Goal: Information Seeking & Learning: Find specific page/section

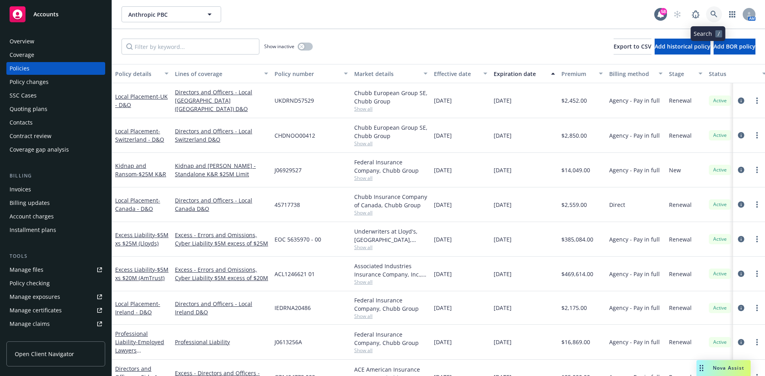
click at [710, 12] on icon at bounding box center [713, 14] width 7 height 7
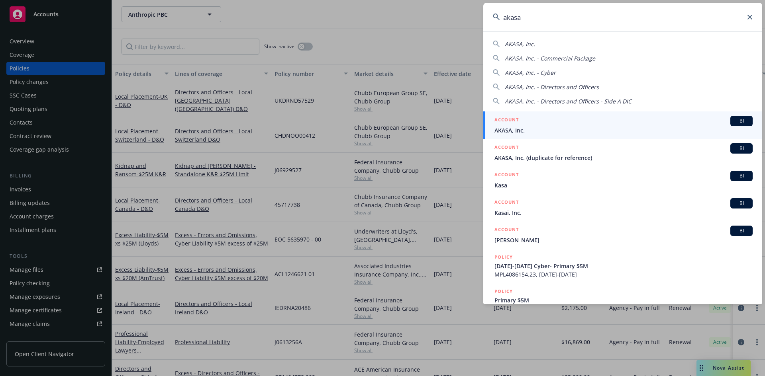
type input "akasa"
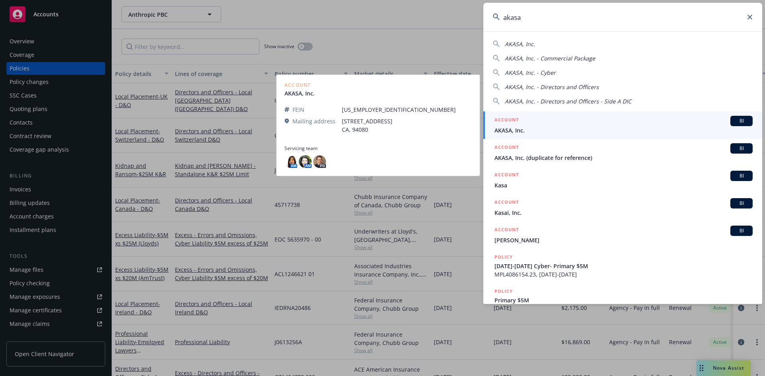
click at [554, 125] on div "ACCOUNT BI" at bounding box center [623, 121] width 258 height 10
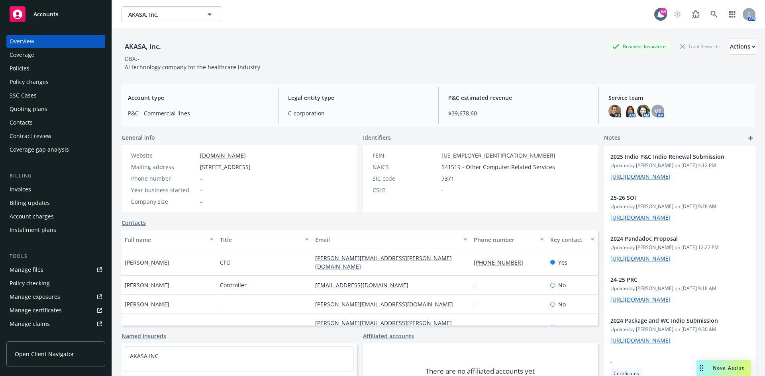
click at [13, 69] on div "Policies" at bounding box center [20, 68] width 20 height 13
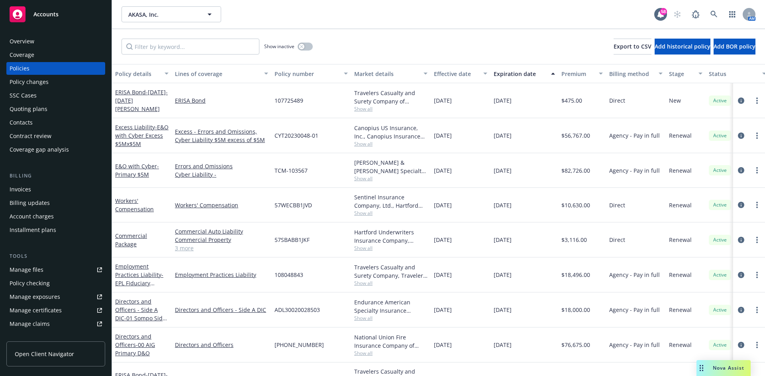
scroll to position [25, 0]
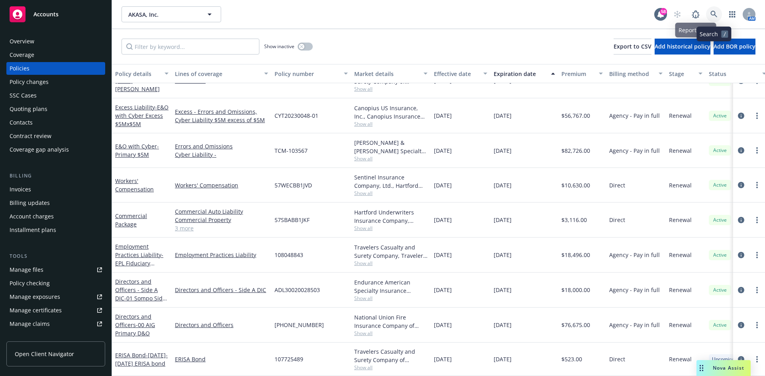
click at [714, 13] on icon at bounding box center [713, 14] width 7 height 7
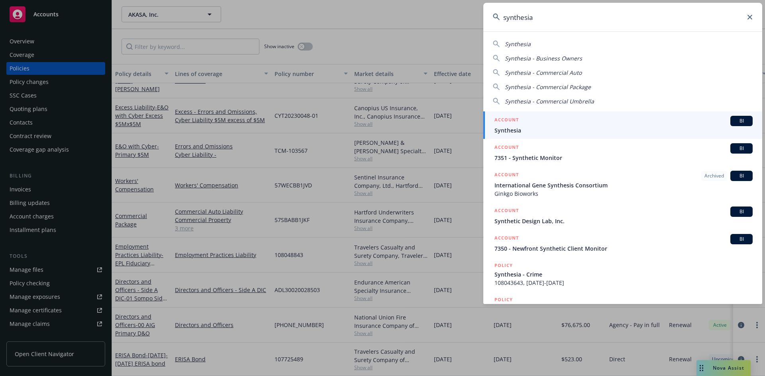
type input "synthesia"
click at [556, 130] on span "Synthesia" at bounding box center [623, 130] width 258 height 8
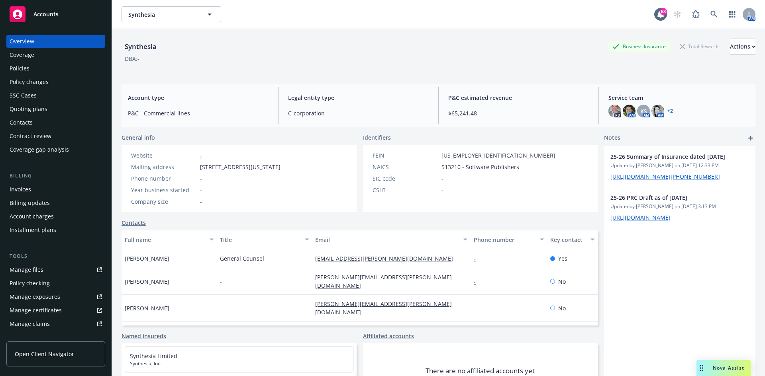
click at [33, 72] on div "Policies" at bounding box center [56, 68] width 92 height 13
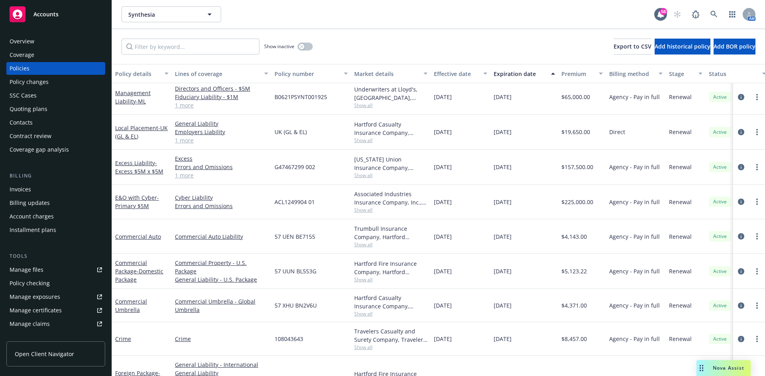
scroll to position [73, 0]
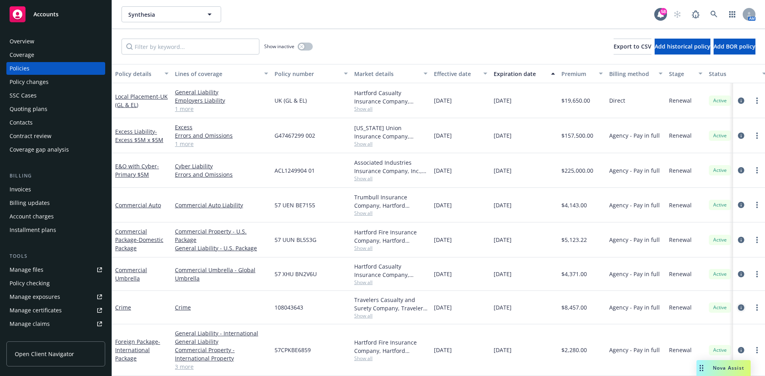
click at [738, 305] on icon "circleInformation" at bounding box center [741, 308] width 6 height 6
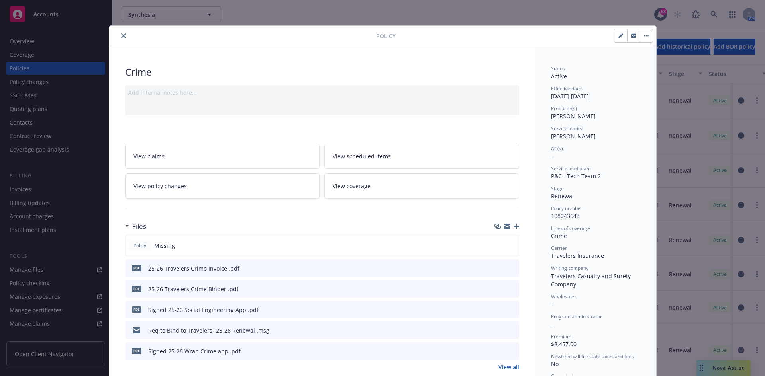
click at [119, 35] on button "close" at bounding box center [124, 36] width 10 height 10
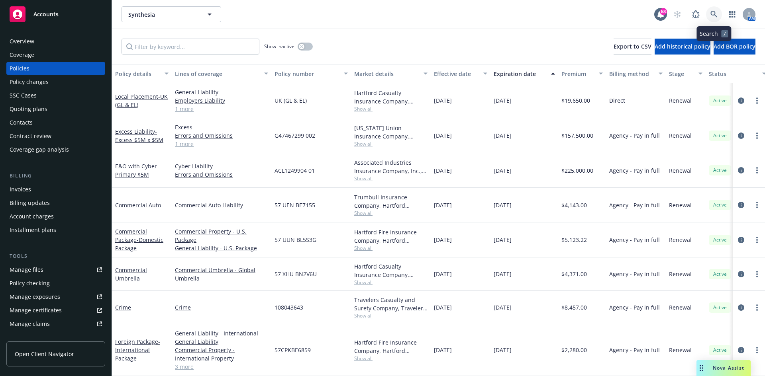
click at [715, 13] on icon at bounding box center [713, 14] width 7 height 7
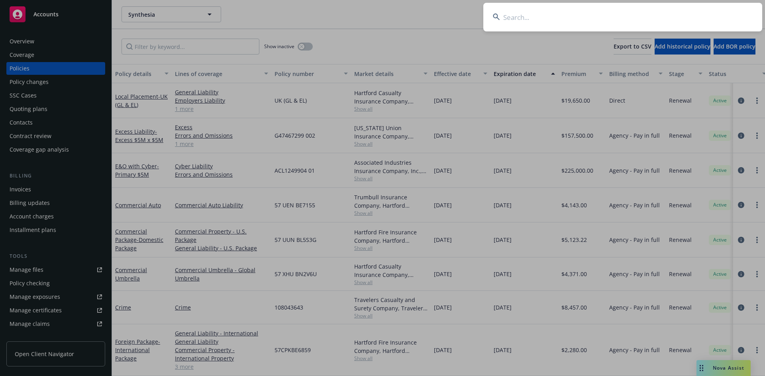
click at [520, 18] on input at bounding box center [622, 17] width 279 height 29
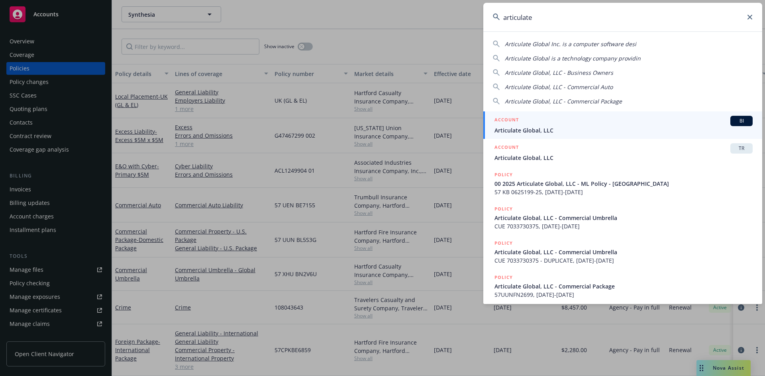
type input "articulate"
click at [589, 124] on div "ACCOUNT BI" at bounding box center [623, 121] width 258 height 10
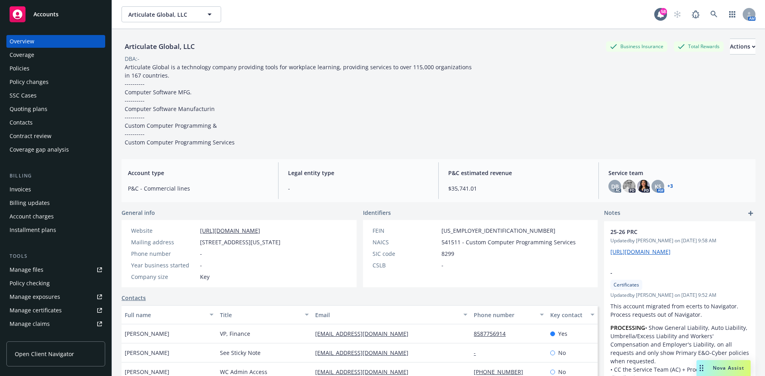
click at [27, 69] on div "Policies" at bounding box center [20, 68] width 20 height 13
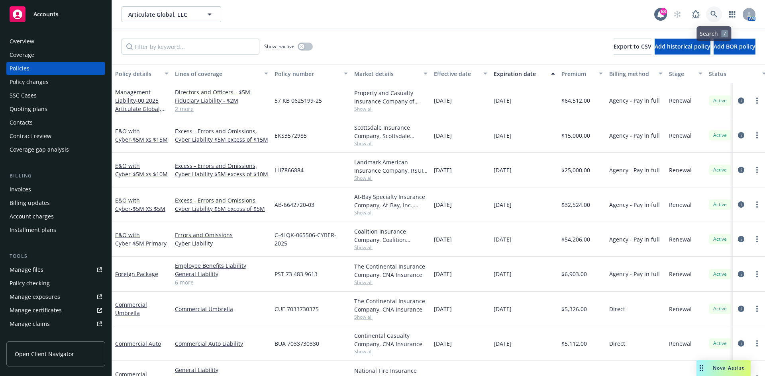
click at [712, 14] on icon at bounding box center [713, 14] width 7 height 7
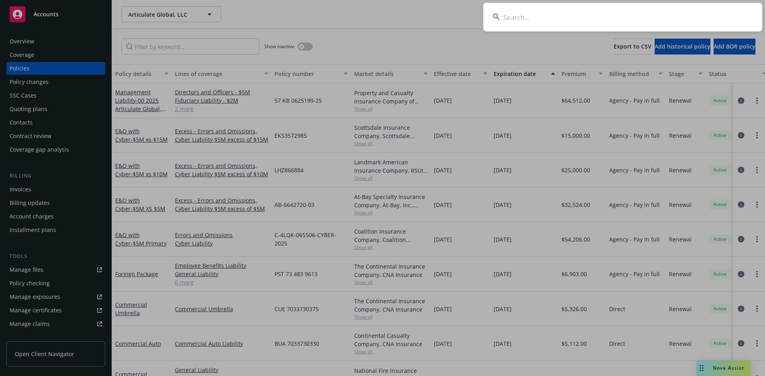
click at [586, 21] on input at bounding box center [622, 17] width 279 height 29
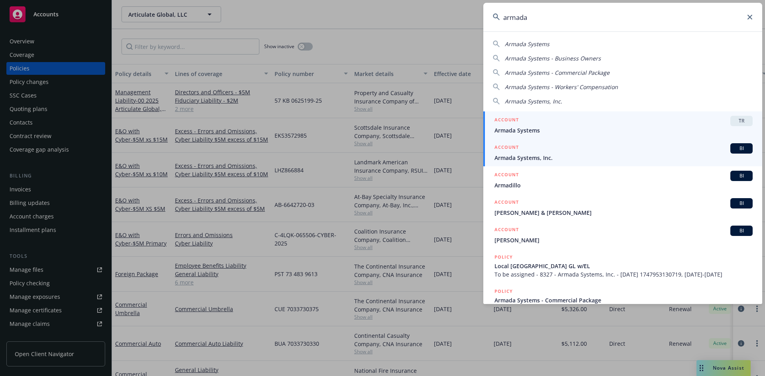
type input "armada"
click at [556, 157] on span "Armada Systems, Inc." at bounding box center [623, 158] width 258 height 8
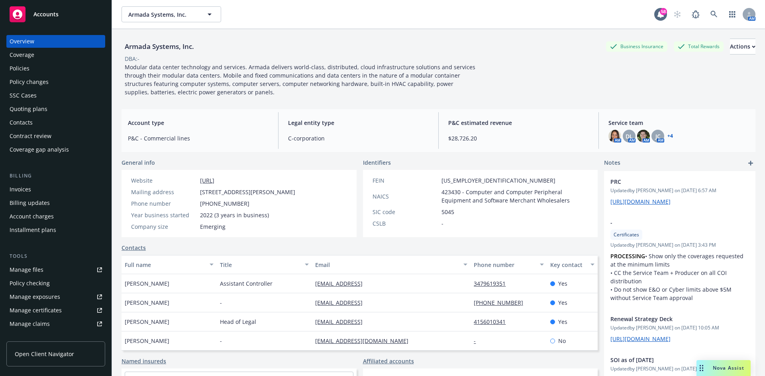
click at [29, 66] on div "Policies" at bounding box center [56, 68] width 92 height 13
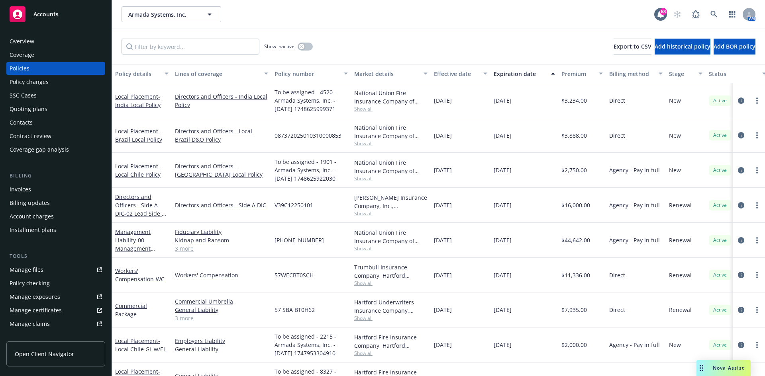
click at [183, 250] on link "3 more" at bounding box center [221, 249] width 93 height 8
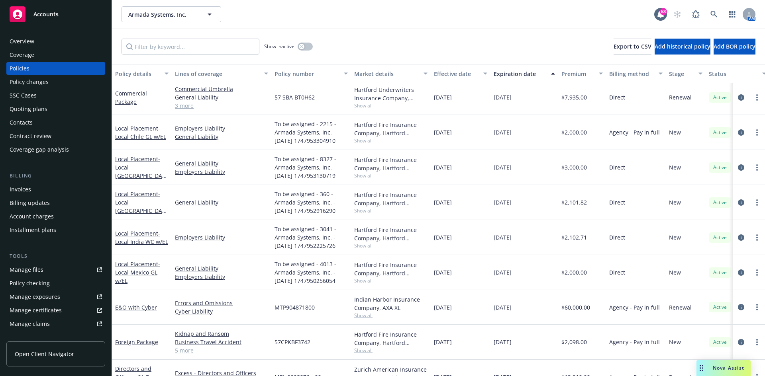
scroll to position [254, 0]
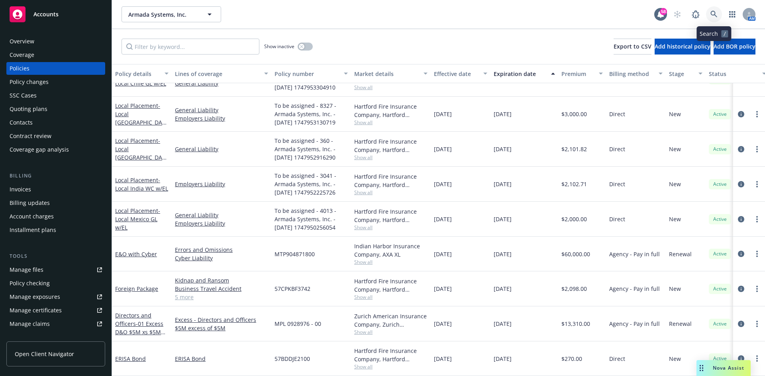
click at [714, 17] on icon at bounding box center [713, 14] width 7 height 7
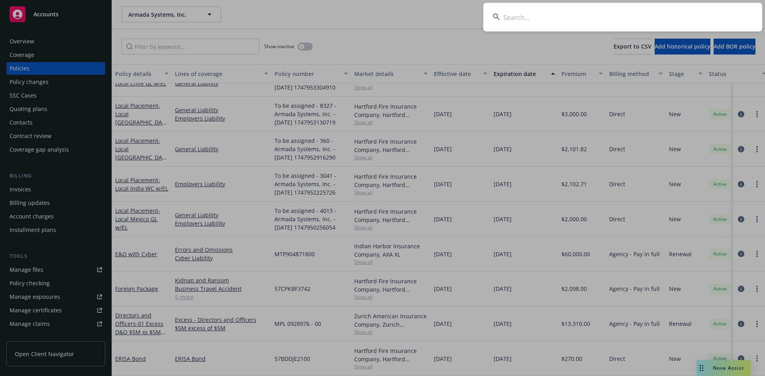
click at [523, 15] on input at bounding box center [622, 17] width 279 height 29
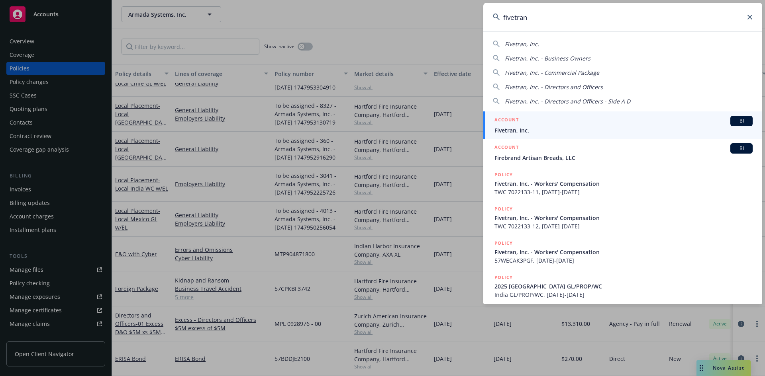
type input "fivetran"
click at [538, 128] on span "Fivetran, Inc." at bounding box center [623, 130] width 258 height 8
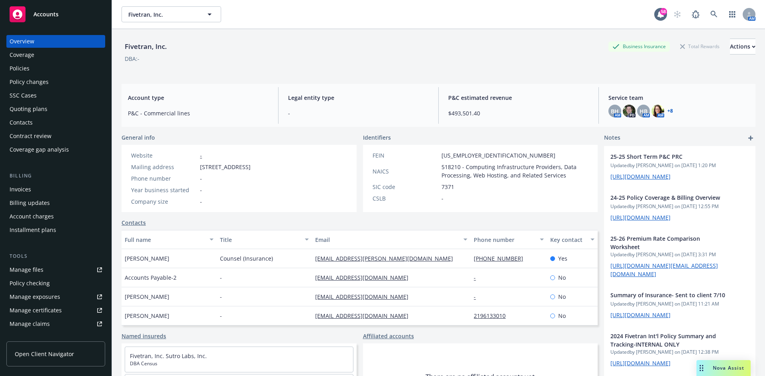
click at [20, 67] on div "Policies" at bounding box center [20, 68] width 20 height 13
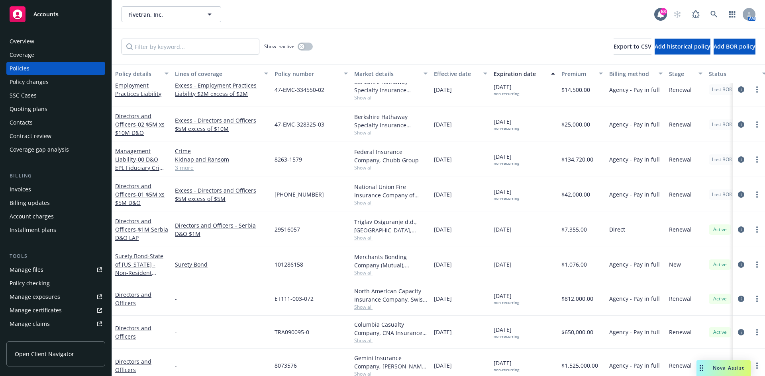
scroll to position [82, 0]
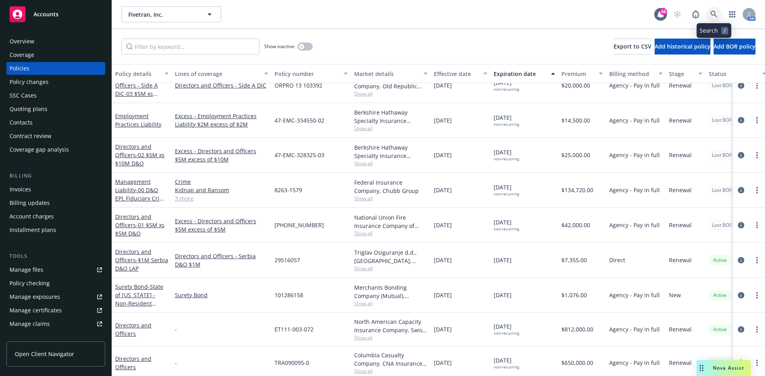
click at [711, 14] on icon at bounding box center [713, 14] width 7 height 7
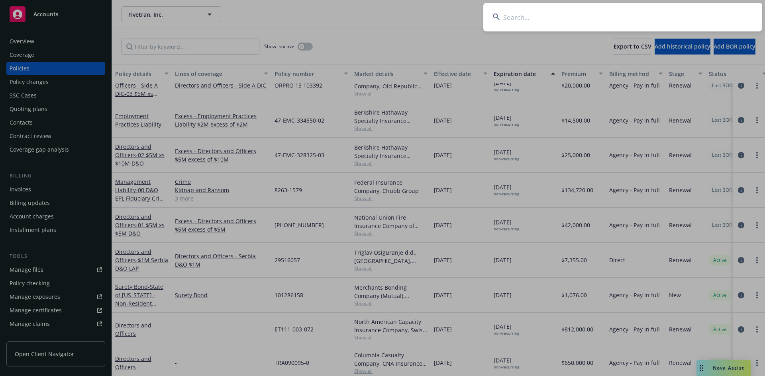
click at [569, 18] on input at bounding box center [622, 17] width 279 height 29
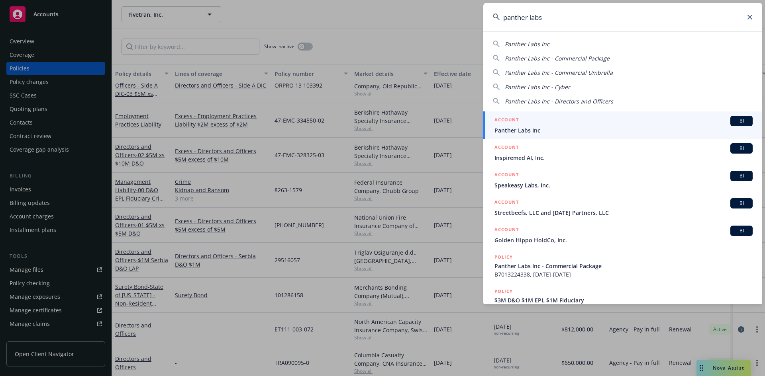
type input "panther labs"
click at [556, 124] on div "ACCOUNT BI" at bounding box center [623, 121] width 258 height 10
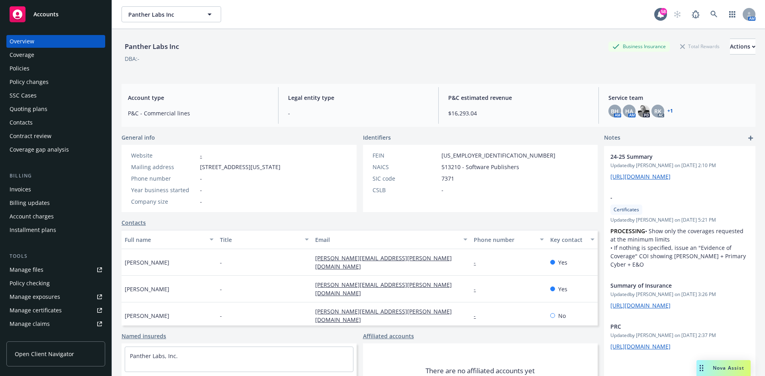
click at [35, 63] on div "Policies" at bounding box center [56, 68] width 92 height 13
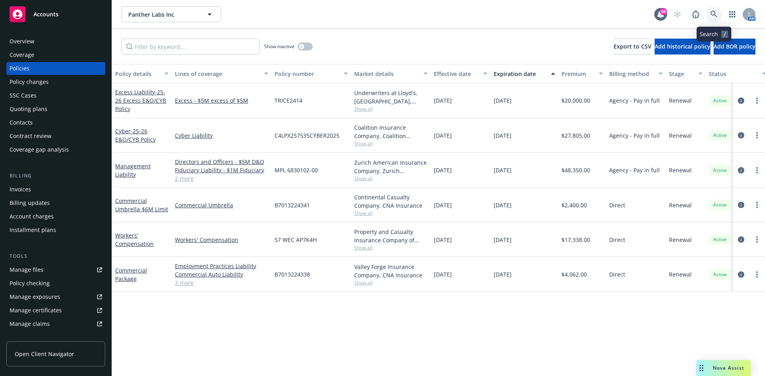
click at [716, 15] on link at bounding box center [714, 14] width 16 height 16
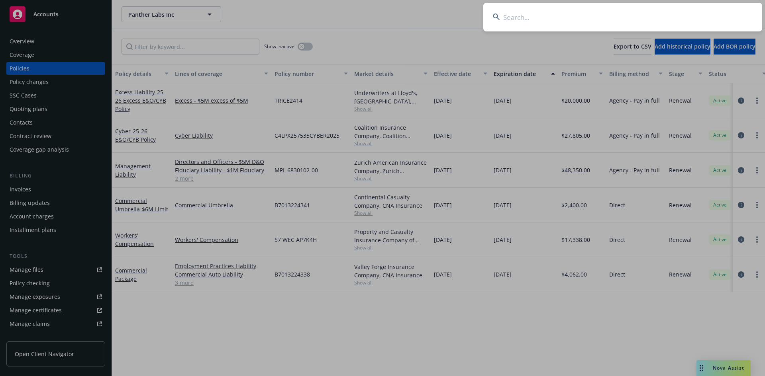
click at [583, 17] on input at bounding box center [622, 17] width 279 height 29
type input "fastly"
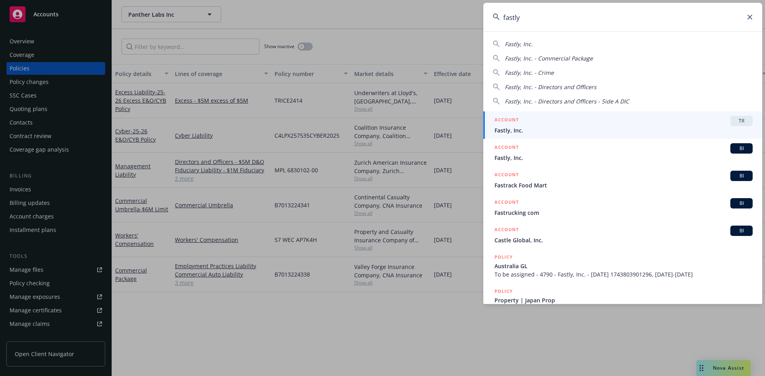
click at [533, 127] on span "Fastly, Inc." at bounding box center [623, 130] width 258 height 8
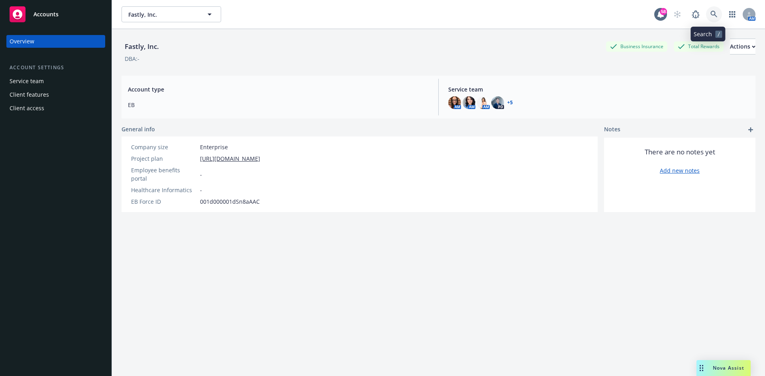
click at [710, 15] on icon at bounding box center [713, 14] width 7 height 7
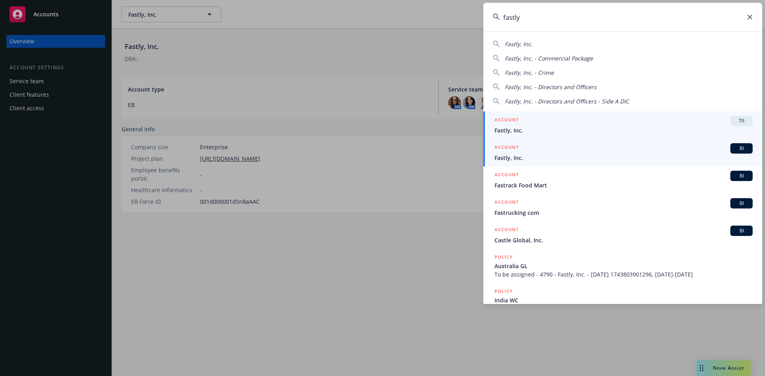
type input "fastly"
click at [548, 149] on div "ACCOUNT BI" at bounding box center [623, 148] width 258 height 10
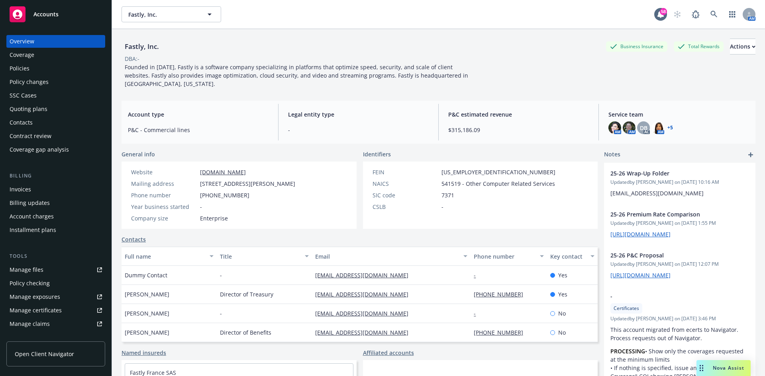
click at [20, 69] on div "Policies" at bounding box center [20, 68] width 20 height 13
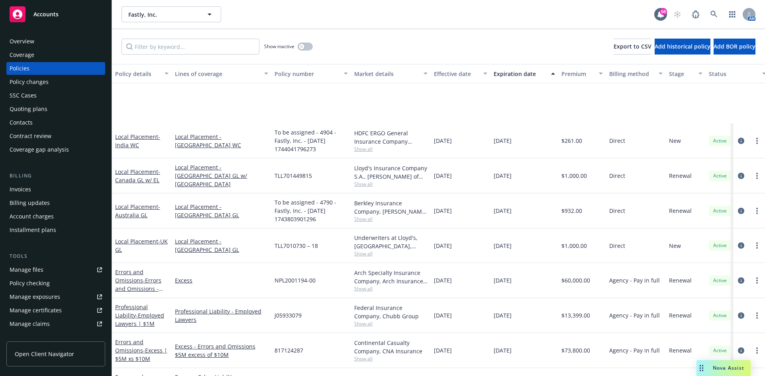
scroll to position [199, 0]
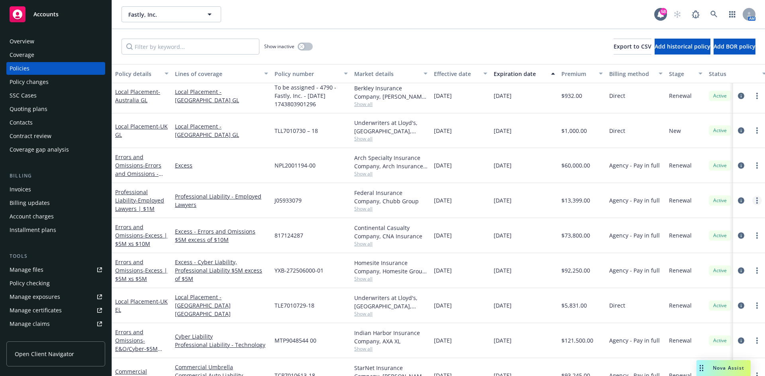
click at [752, 202] on link "more" at bounding box center [757, 201] width 10 height 10
click at [738, 199] on icon "circleInformation" at bounding box center [741, 201] width 6 height 6
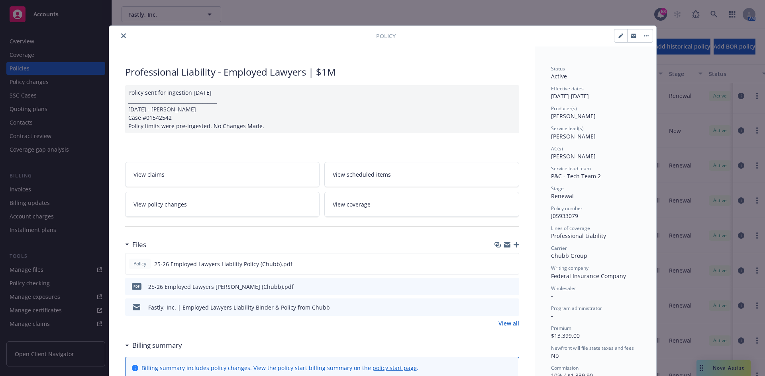
click at [121, 38] on icon "close" at bounding box center [123, 35] width 5 height 5
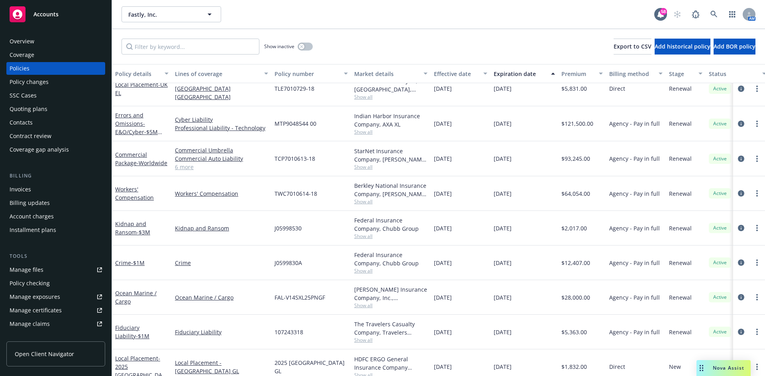
scroll to position [398, 0]
click at [738, 226] on icon "circleInformation" at bounding box center [741, 227] width 6 height 6
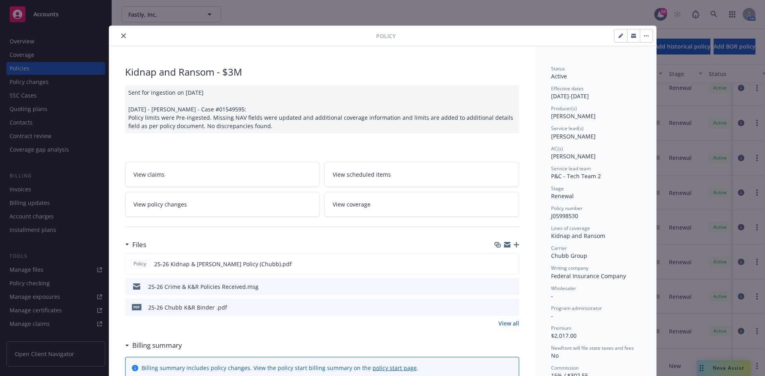
click at [121, 35] on icon "close" at bounding box center [123, 35] width 5 height 5
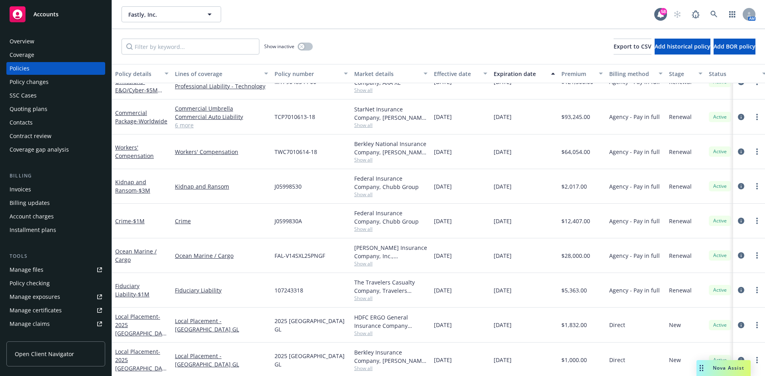
scroll to position [438, 0]
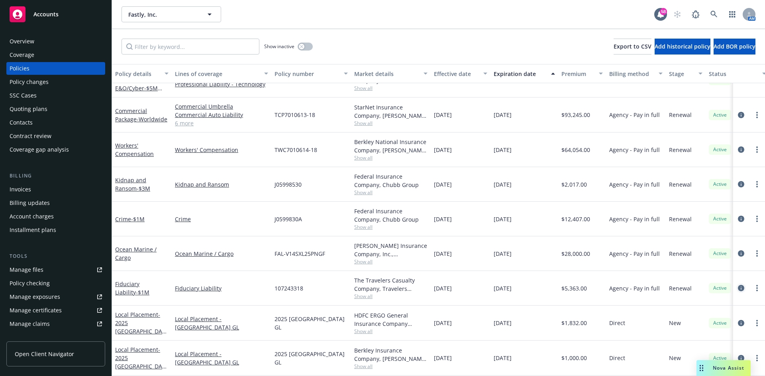
click at [738, 288] on icon "circleInformation" at bounding box center [741, 288] width 6 height 6
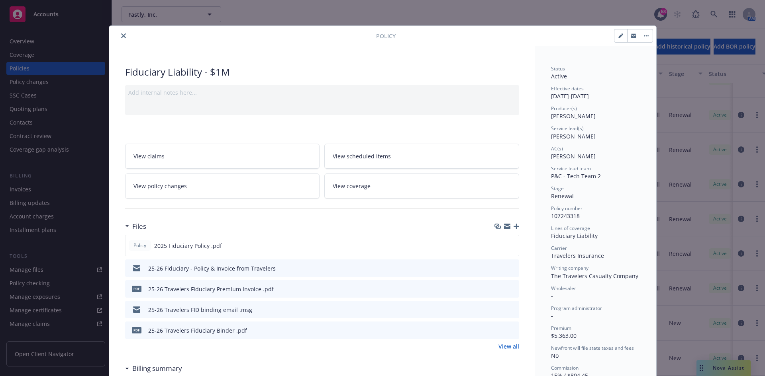
click at [121, 38] on icon "close" at bounding box center [123, 35] width 5 height 5
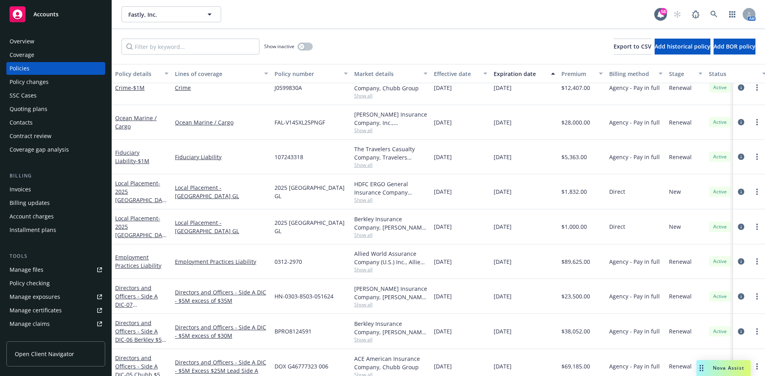
scroll to position [558, 0]
click at [738, 259] on icon "circleInformation" at bounding box center [741, 261] width 6 height 6
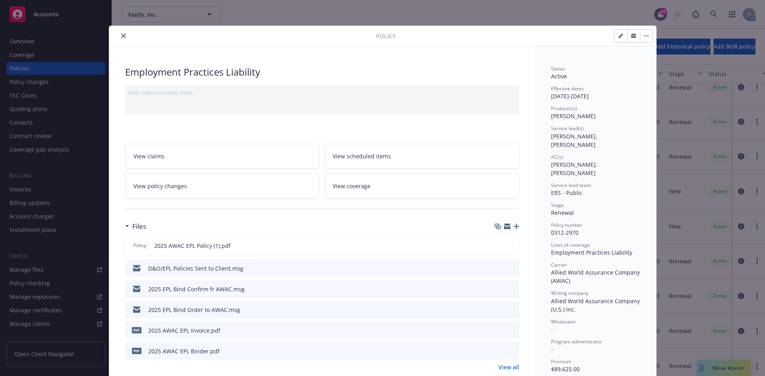
click at [119, 40] on button "close" at bounding box center [124, 36] width 10 height 10
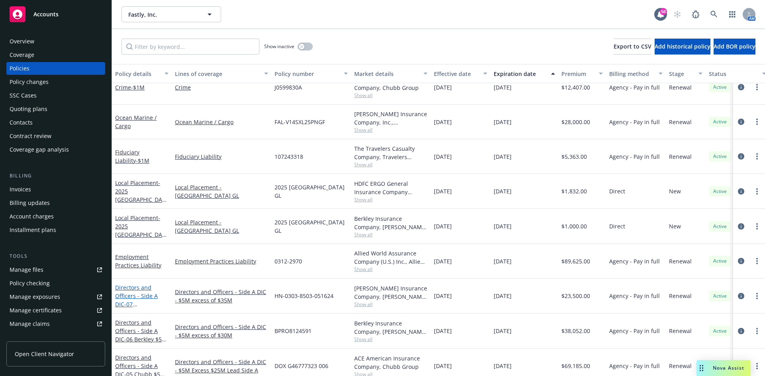
scroll to position [597, 0]
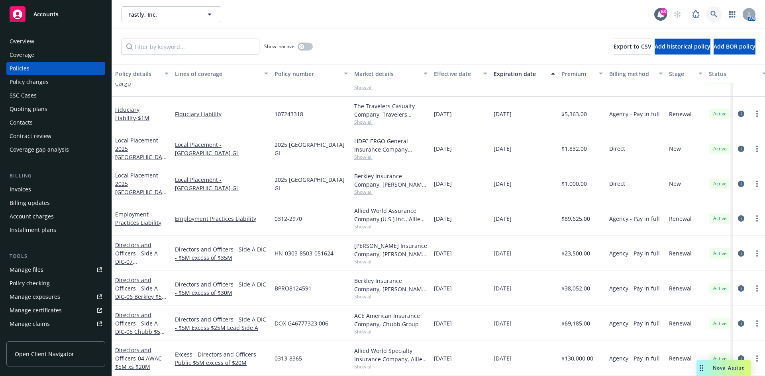
click at [713, 16] on icon at bounding box center [713, 14] width 7 height 7
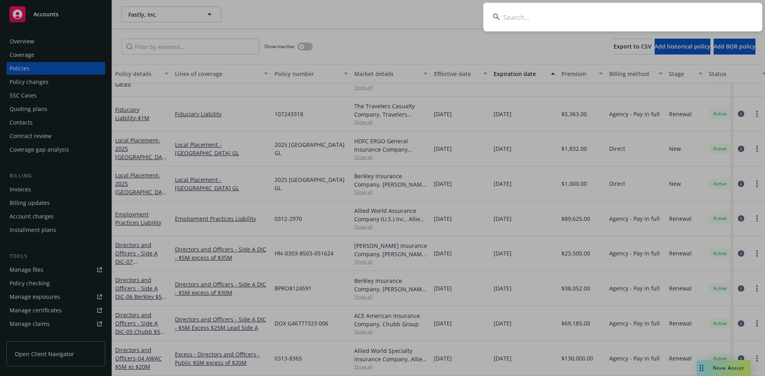
click at [679, 18] on input at bounding box center [622, 17] width 279 height 29
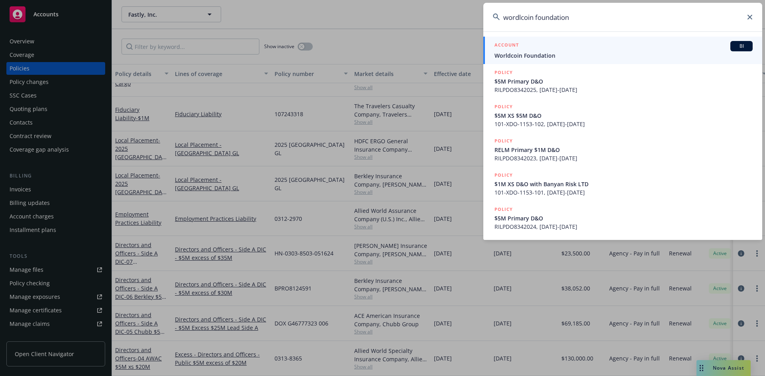
type input "wordlcoin foundation"
click at [541, 55] on span "Worldcoin Foundation" at bounding box center [623, 55] width 258 height 8
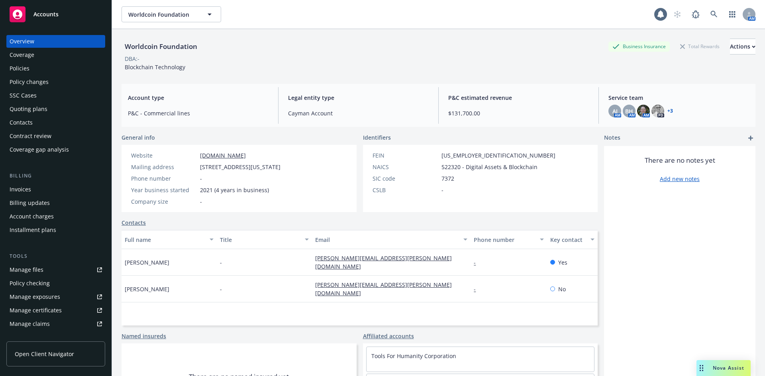
click at [35, 66] on div "Policies" at bounding box center [56, 68] width 92 height 13
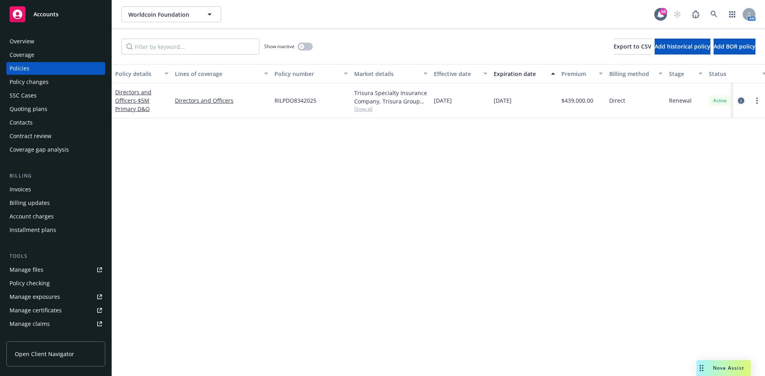
click at [743, 100] on icon "circleInformation" at bounding box center [741, 101] width 6 height 6
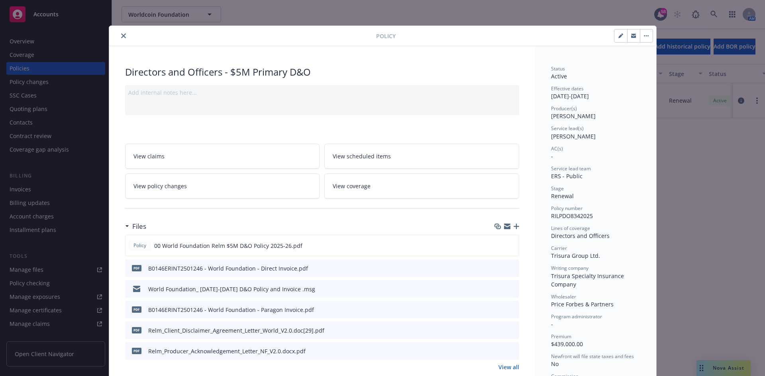
click at [121, 35] on icon "close" at bounding box center [123, 35] width 5 height 5
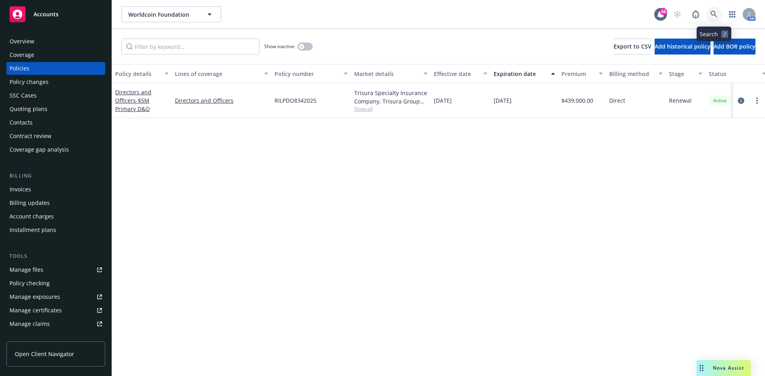
click at [710, 15] on icon at bounding box center [713, 14] width 7 height 7
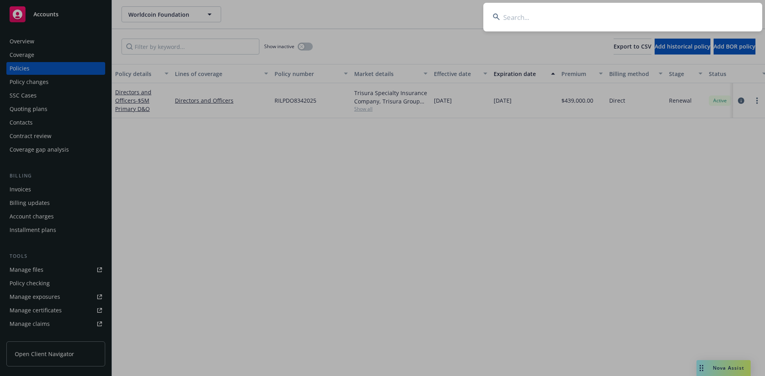
click at [652, 24] on input at bounding box center [622, 17] width 279 height 29
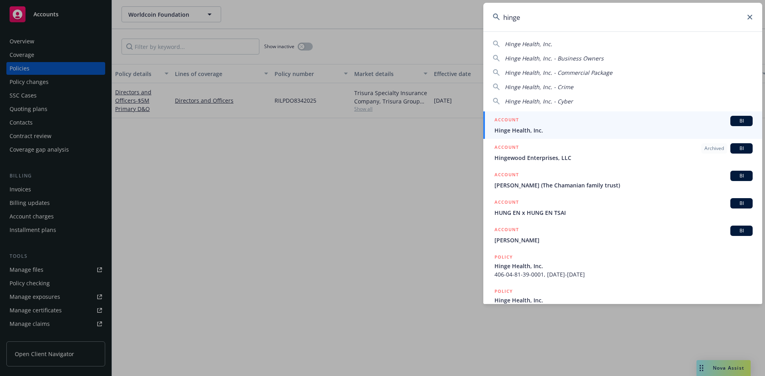
type input "hinge"
click at [559, 121] on div "ACCOUNT BI" at bounding box center [623, 121] width 258 height 10
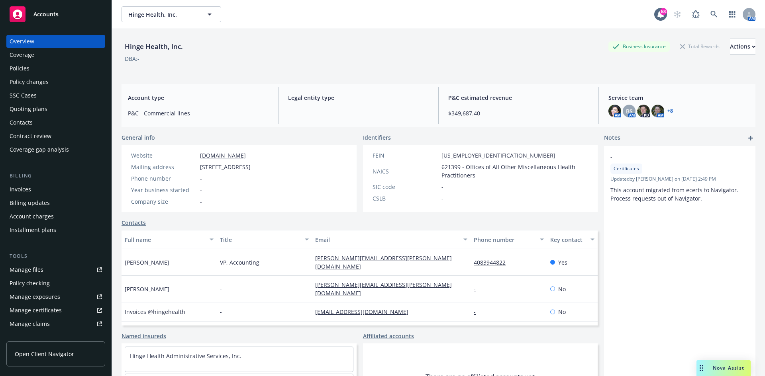
click at [35, 64] on div "Policies" at bounding box center [56, 68] width 92 height 13
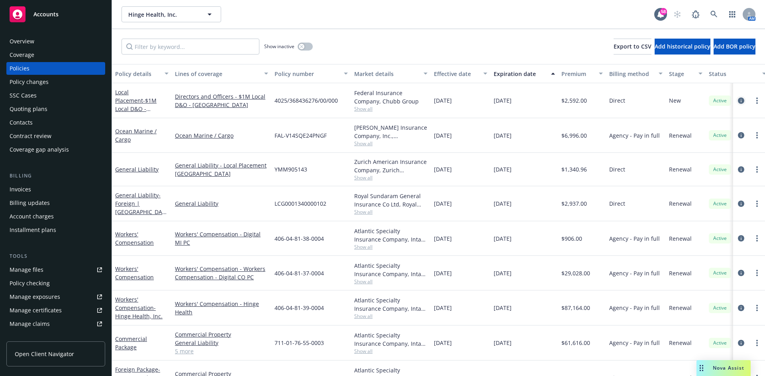
click at [738, 101] on icon "circleInformation" at bounding box center [741, 101] width 6 height 6
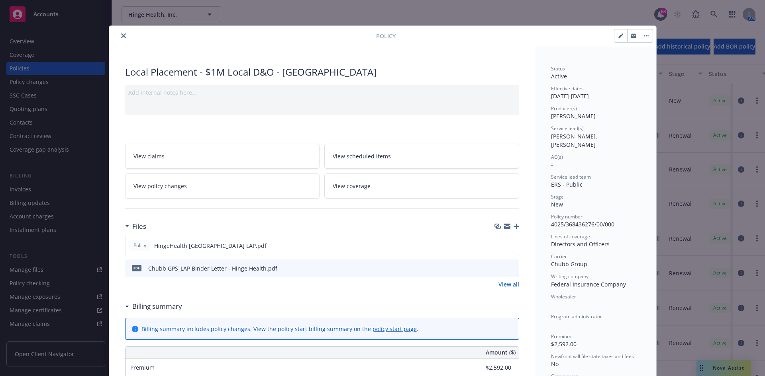
click at [121, 36] on icon "close" at bounding box center [123, 35] width 5 height 5
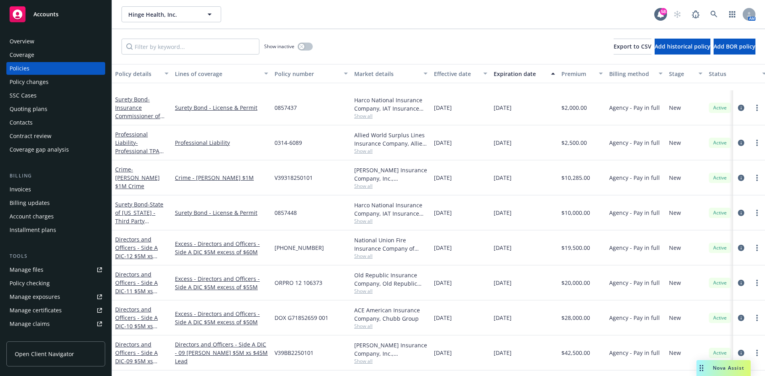
scroll to position [1314, 0]
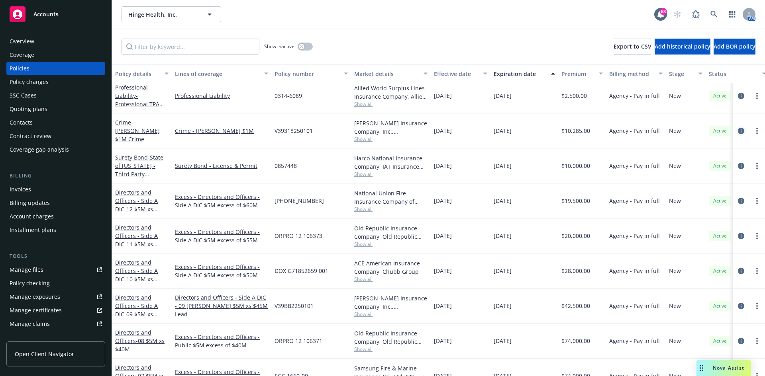
click at [738, 130] on icon "circleInformation" at bounding box center [741, 131] width 6 height 6
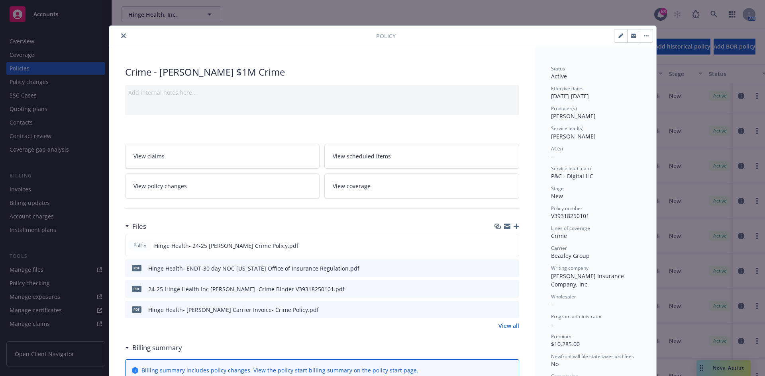
click at [121, 35] on icon "close" at bounding box center [123, 35] width 5 height 5
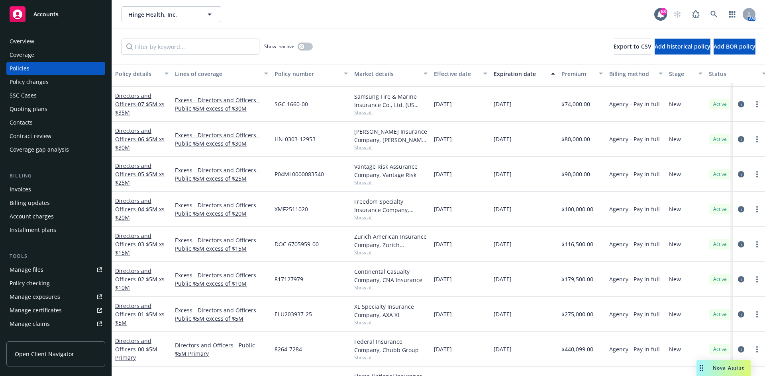
scroll to position [1592, 0]
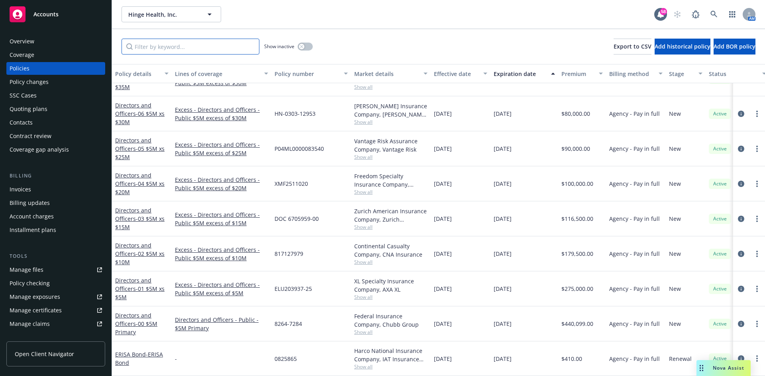
click at [150, 51] on input "Filter by keyword..." at bounding box center [190, 47] width 138 height 16
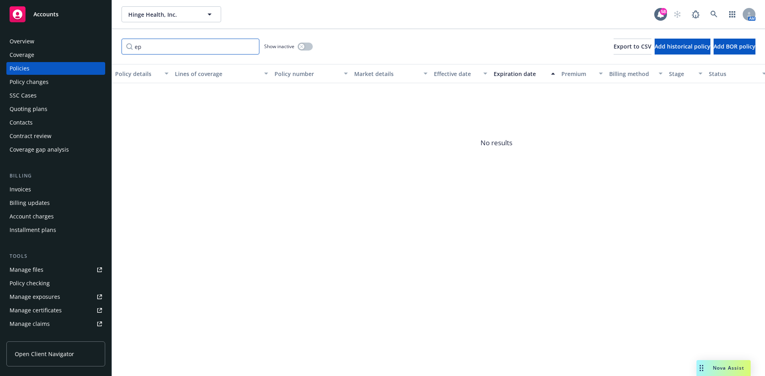
type input "e"
type input "f"
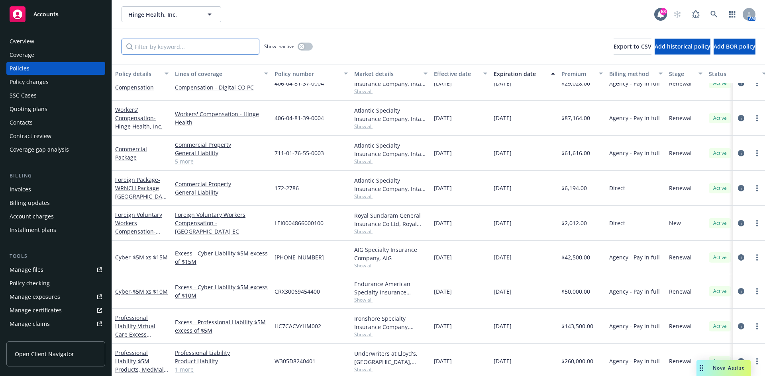
scroll to position [143, 0]
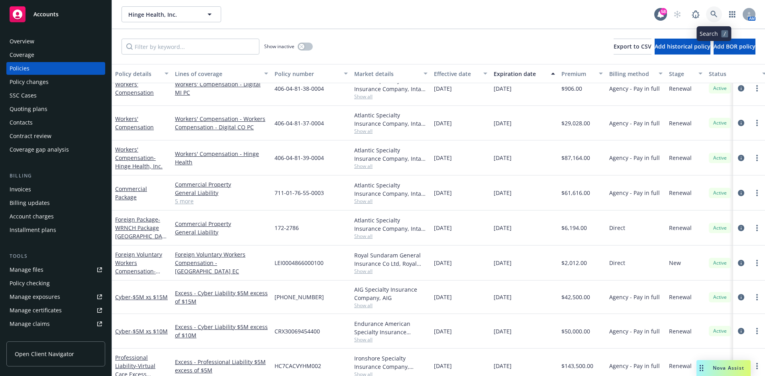
click at [713, 10] on link at bounding box center [714, 14] width 16 height 16
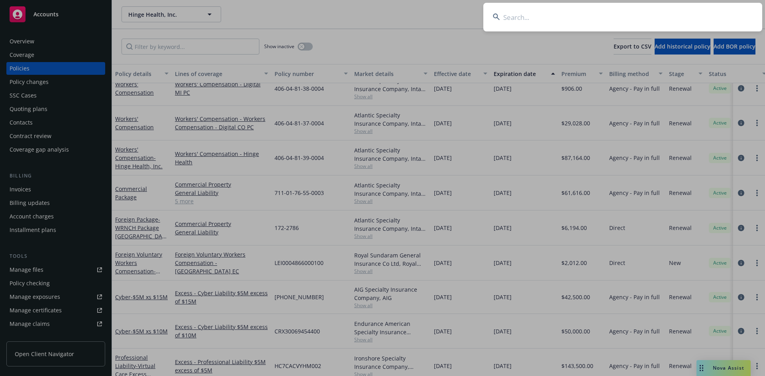
click at [684, 26] on input at bounding box center [622, 17] width 279 height 29
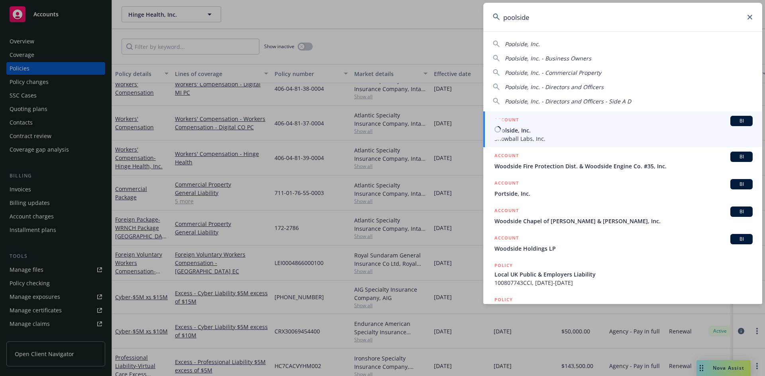
type input "poolside"
click at [578, 135] on span "Snowball Labs, Inc." at bounding box center [623, 139] width 258 height 8
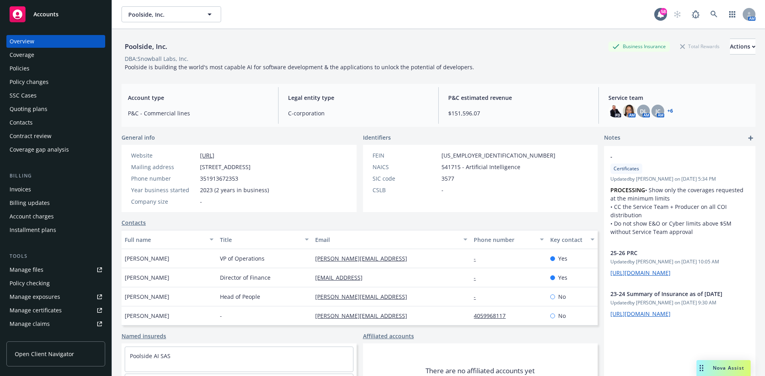
click at [43, 65] on div "Policies" at bounding box center [56, 68] width 92 height 13
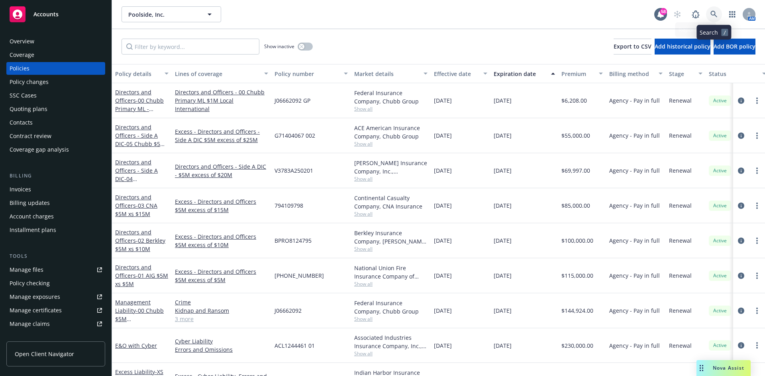
click at [714, 16] on icon at bounding box center [713, 14] width 7 height 7
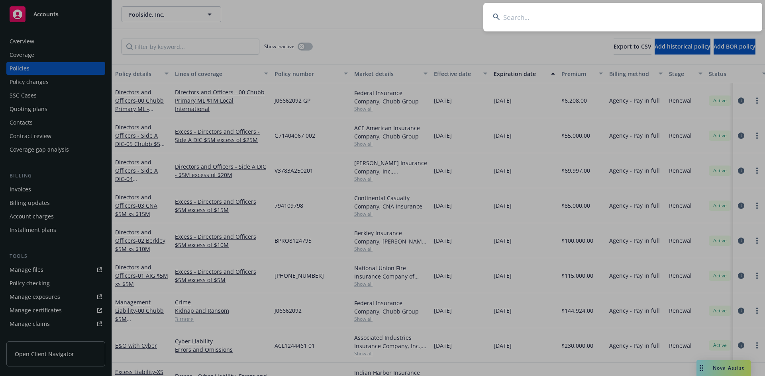
click at [570, 19] on input at bounding box center [622, 17] width 279 height 29
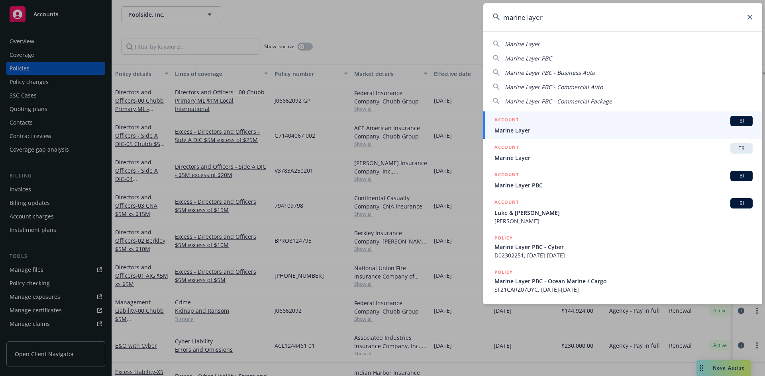
type input "marine layer"
click at [560, 127] on span "Marine Layer" at bounding box center [623, 130] width 258 height 8
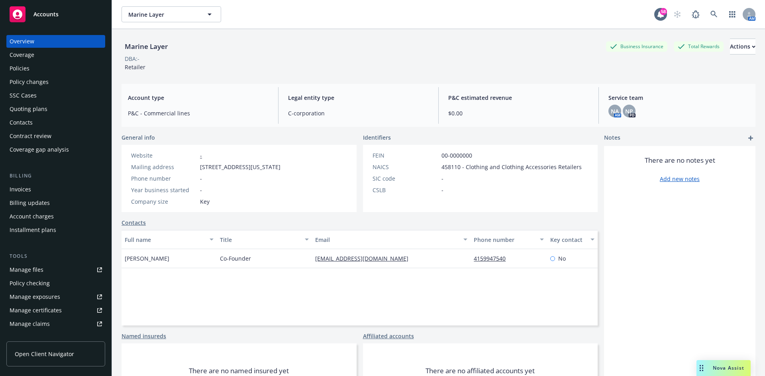
click at [29, 70] on div "Policies" at bounding box center [56, 68] width 92 height 13
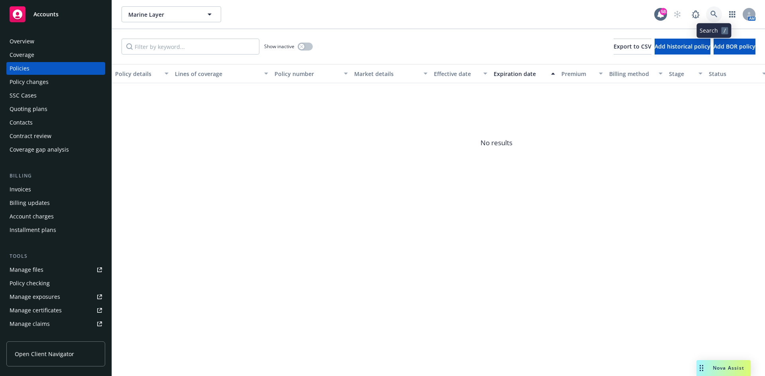
click at [718, 15] on link at bounding box center [714, 14] width 16 height 16
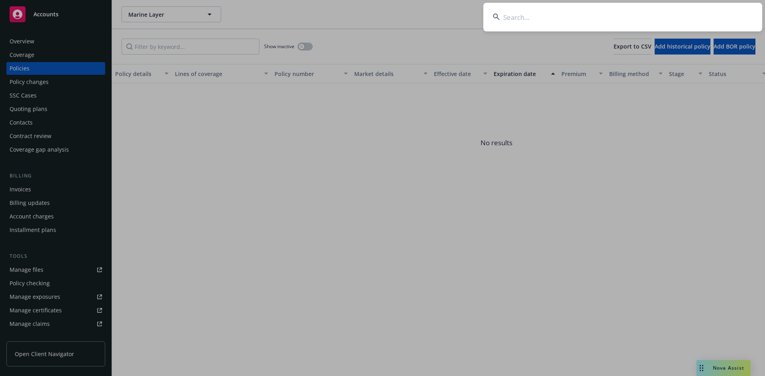
click at [620, 5] on input at bounding box center [622, 17] width 279 height 29
click at [617, 16] on input at bounding box center [622, 17] width 279 height 29
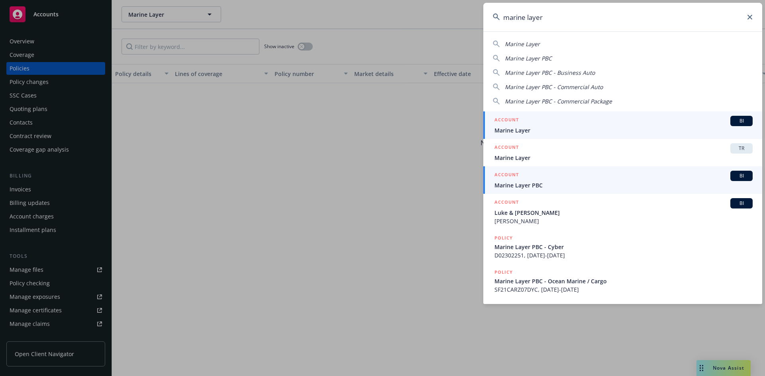
type input "marine layer"
click at [557, 186] on span "Marine Layer PBC" at bounding box center [623, 185] width 258 height 8
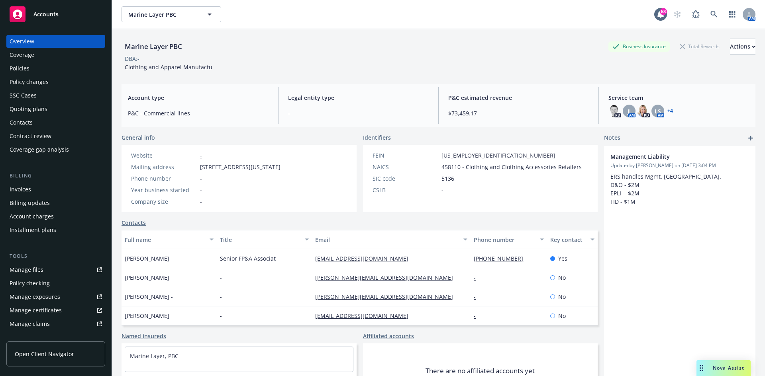
click at [20, 64] on div "Policies" at bounding box center [20, 68] width 20 height 13
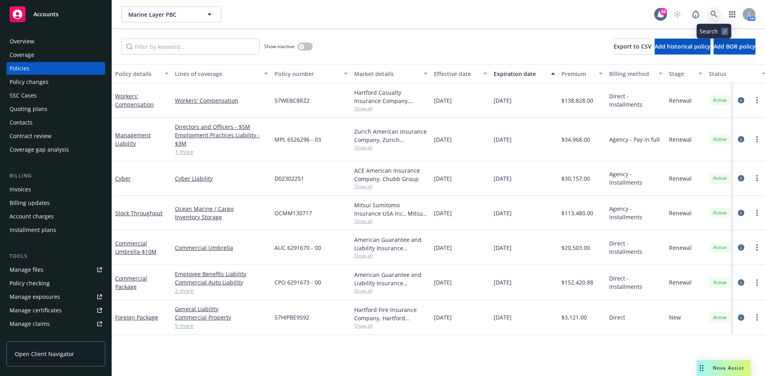
click at [715, 12] on icon at bounding box center [713, 14] width 7 height 7
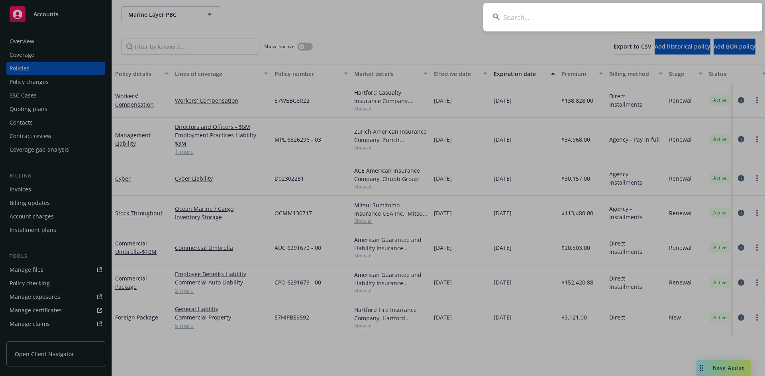
click at [571, 25] on input at bounding box center [622, 17] width 279 height 29
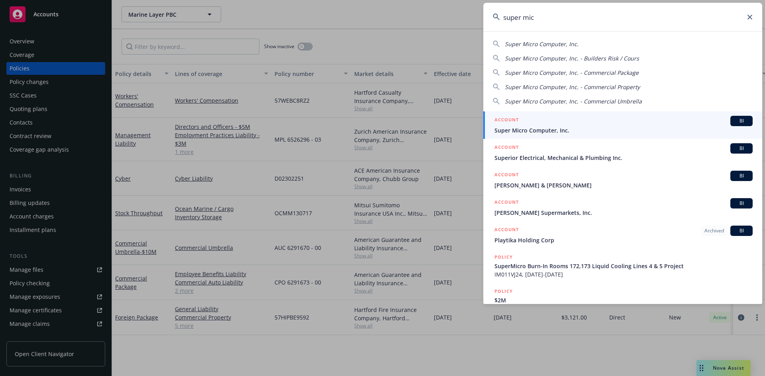
type input "super mic"
click at [568, 128] on span "Super Micro Computer, Inc." at bounding box center [623, 130] width 258 height 8
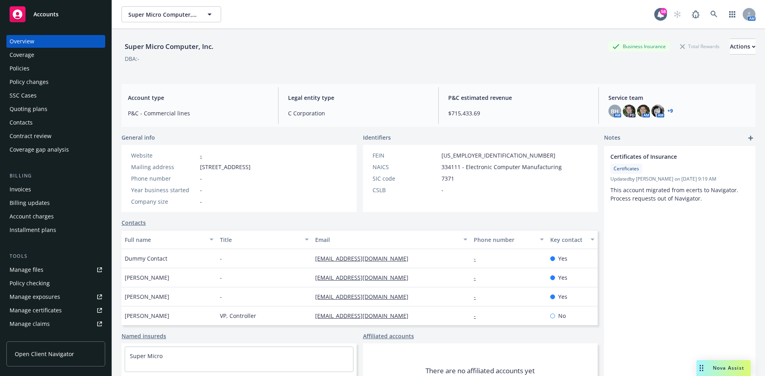
click at [31, 66] on div "Policies" at bounding box center [56, 68] width 92 height 13
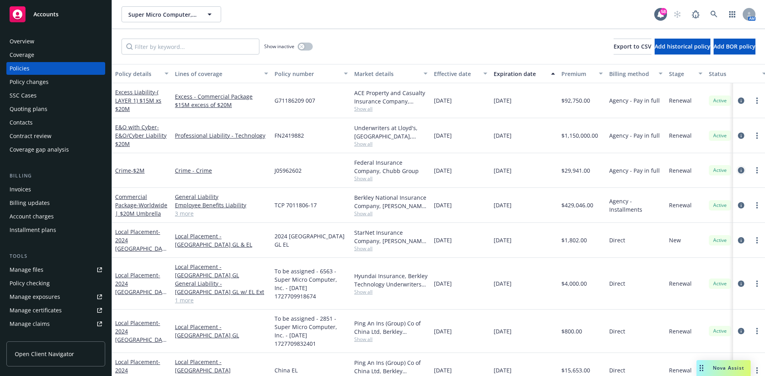
click at [738, 172] on icon "circleInformation" at bounding box center [741, 170] width 6 height 6
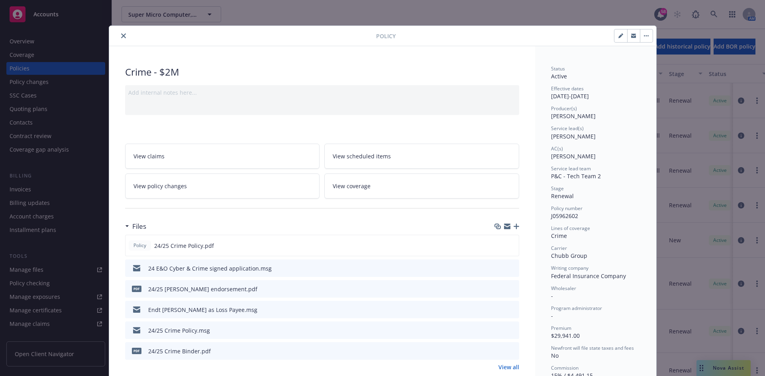
click at [121, 35] on icon "close" at bounding box center [123, 35] width 5 height 5
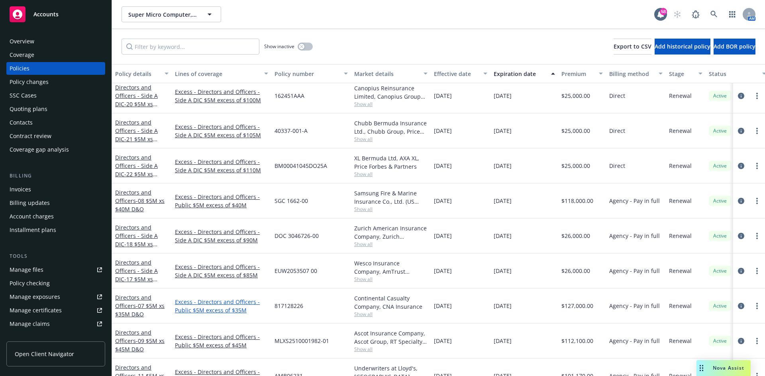
scroll to position [398, 0]
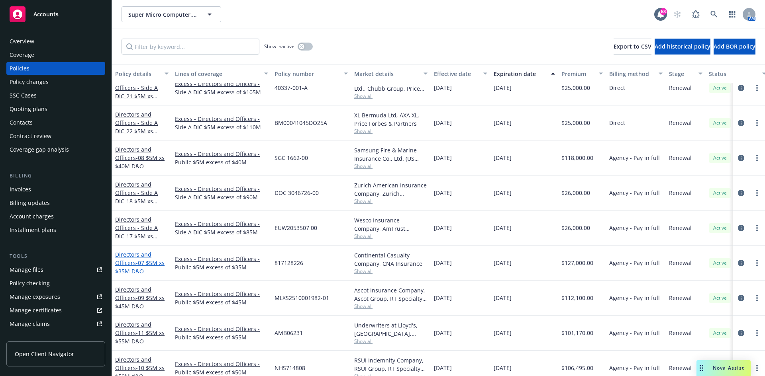
click at [128, 263] on link "Directors and Officers - 07 $5M xs $35M D&O" at bounding box center [139, 263] width 49 height 24
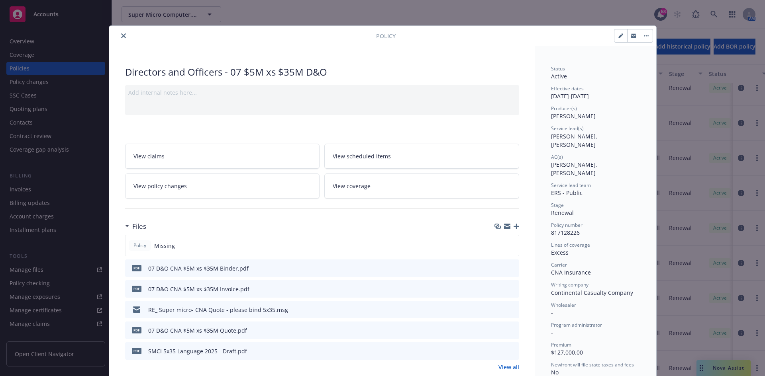
click at [511, 267] on icon "preview file" at bounding box center [511, 268] width 7 height 6
click at [121, 37] on icon "close" at bounding box center [123, 35] width 5 height 5
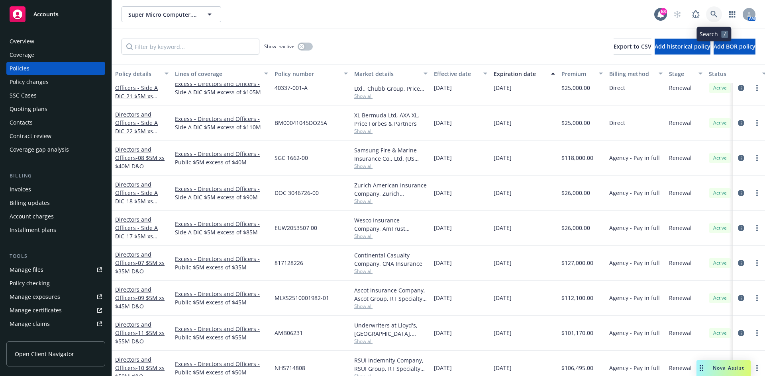
click at [716, 11] on icon at bounding box center [713, 14] width 7 height 7
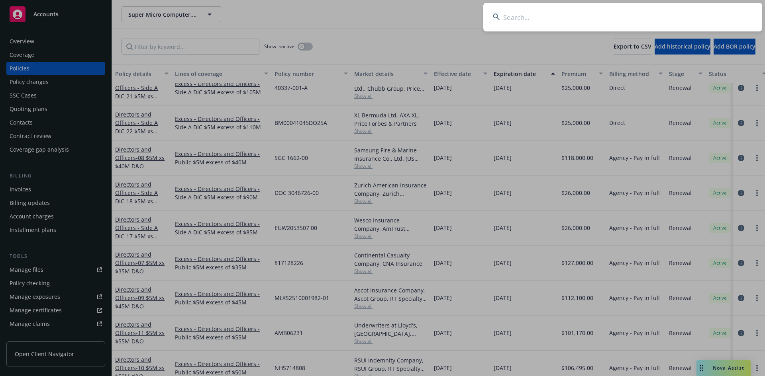
click at [549, 19] on input at bounding box center [622, 17] width 279 height 29
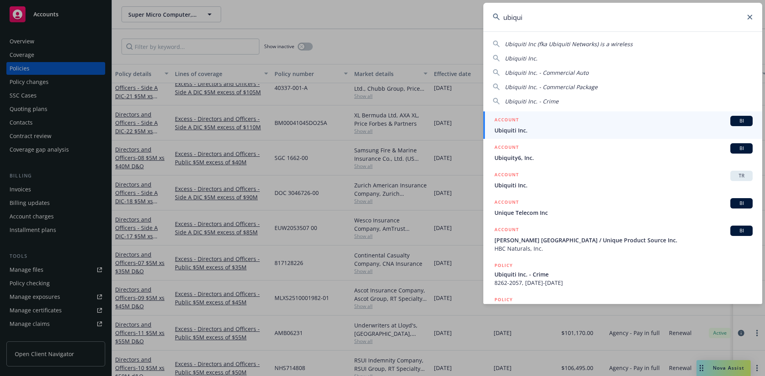
type input "ubiqui"
click at [557, 128] on span "Ubiquiti Inc." at bounding box center [623, 130] width 258 height 8
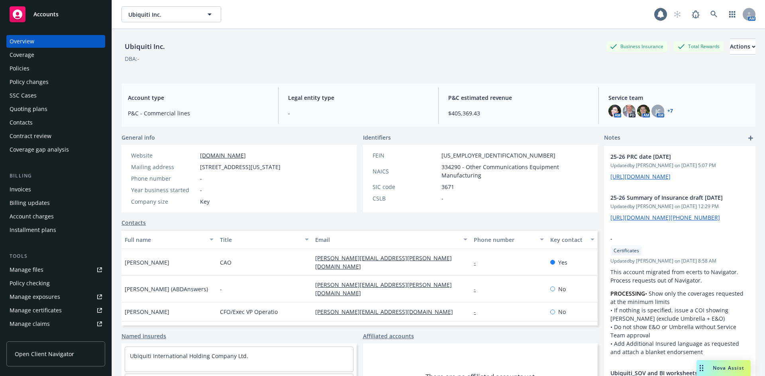
click at [26, 67] on div "Policies" at bounding box center [20, 68] width 20 height 13
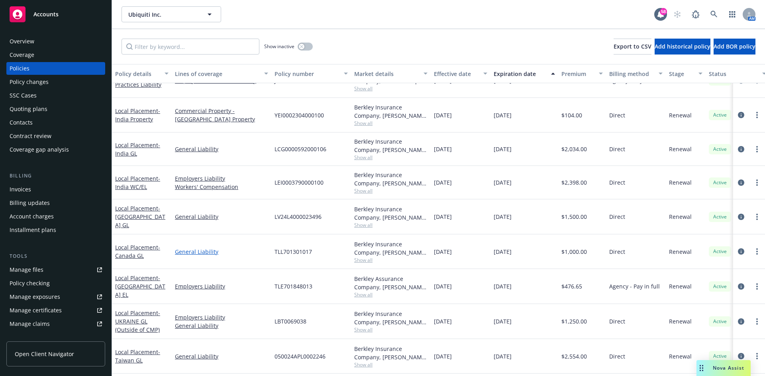
scroll to position [597, 0]
click at [715, 16] on icon at bounding box center [713, 14] width 7 height 7
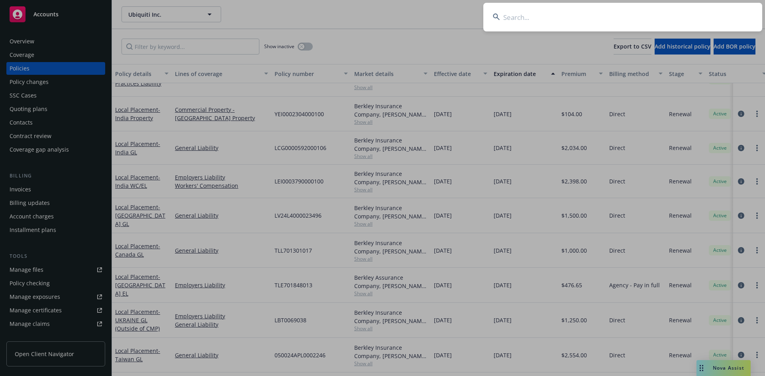
click at [542, 15] on input at bounding box center [622, 17] width 279 height 29
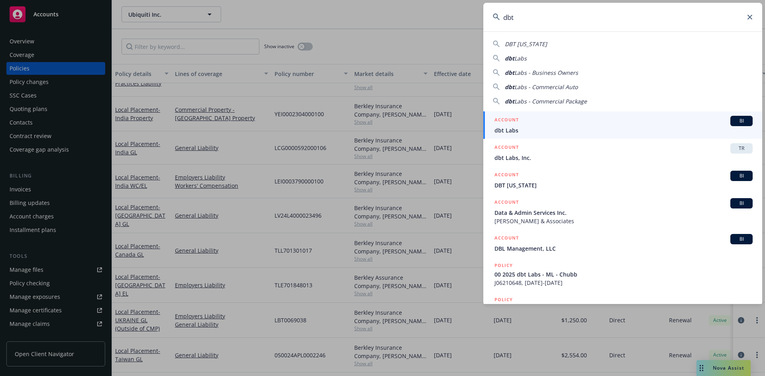
type input "dbt"
click at [567, 128] on span "dbt Labs" at bounding box center [623, 130] width 258 height 8
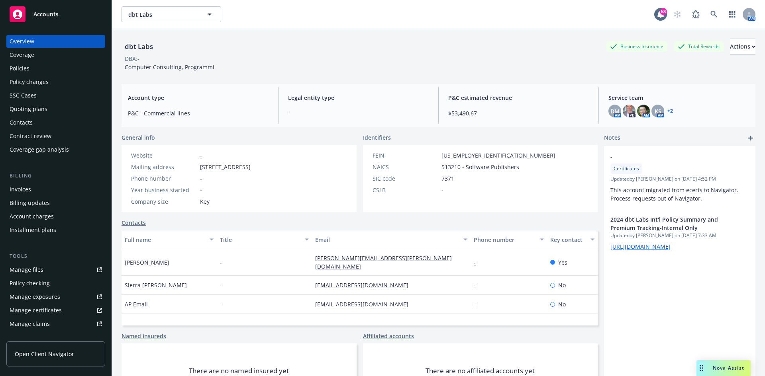
click at [28, 69] on div "Policies" at bounding box center [20, 68] width 20 height 13
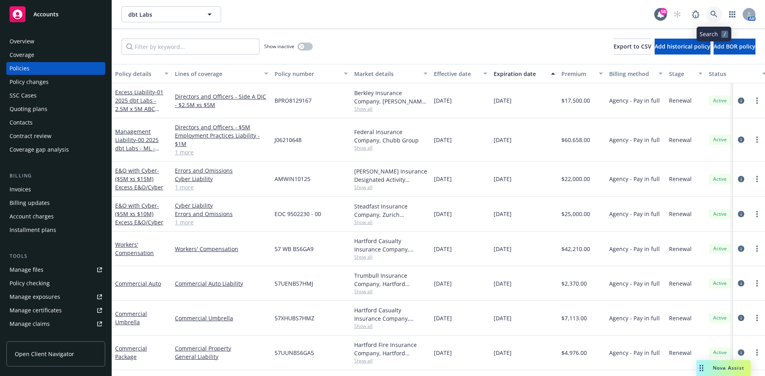
click at [713, 16] on icon at bounding box center [713, 14] width 7 height 7
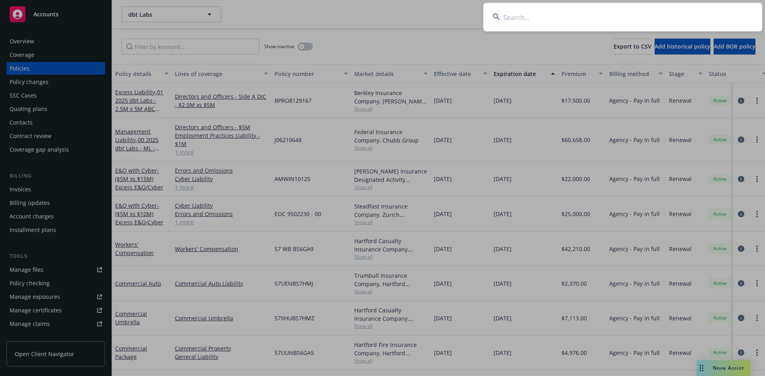
click at [654, 16] on input at bounding box center [622, 17] width 279 height 29
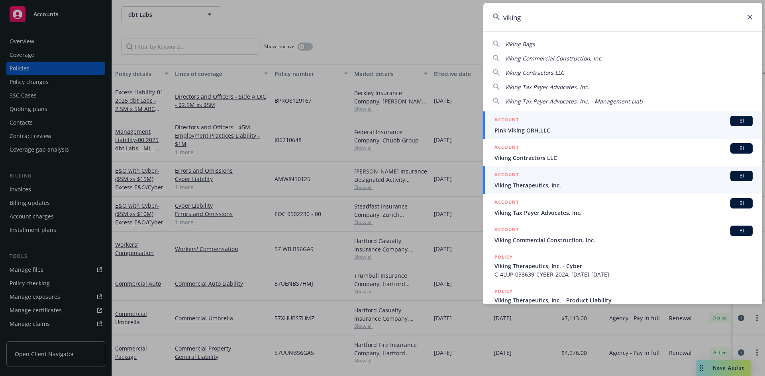
type input "viking"
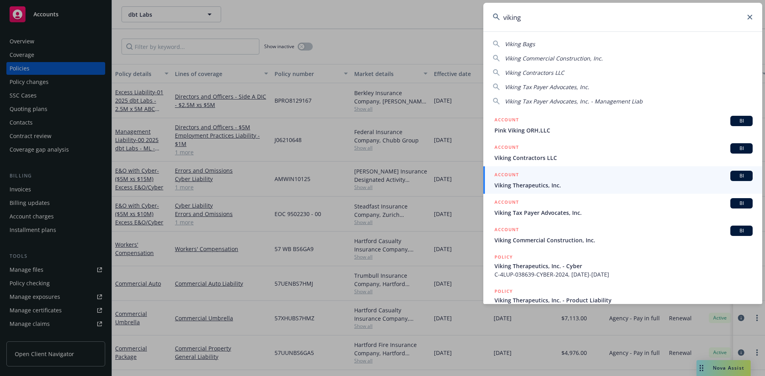
click at [558, 183] on span "Viking Therapeutics, Inc." at bounding box center [623, 185] width 258 height 8
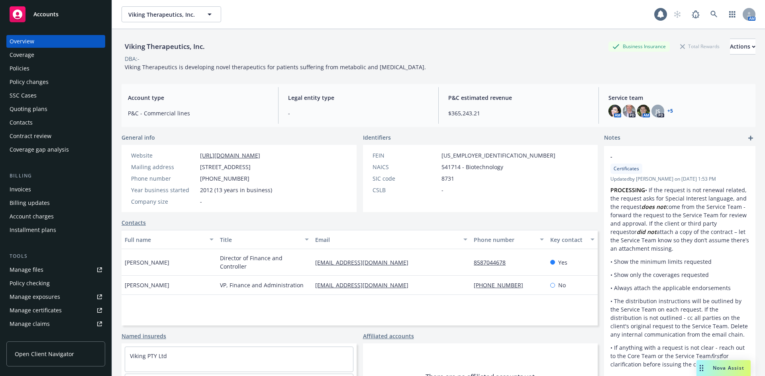
click at [19, 65] on div "Policies" at bounding box center [20, 68] width 20 height 13
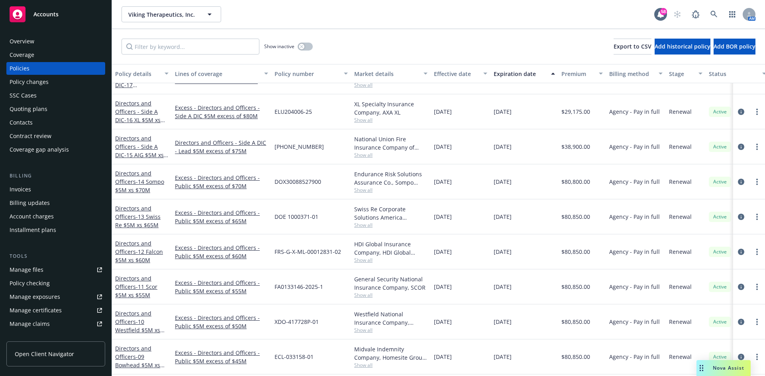
scroll to position [319, 0]
